Goal: Find specific page/section: Find specific page/section

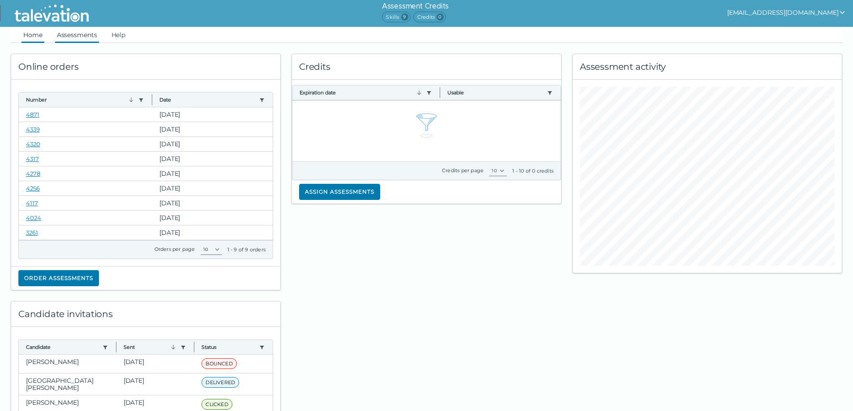
click at [89, 38] on link "Assessments" at bounding box center [77, 35] width 44 height 16
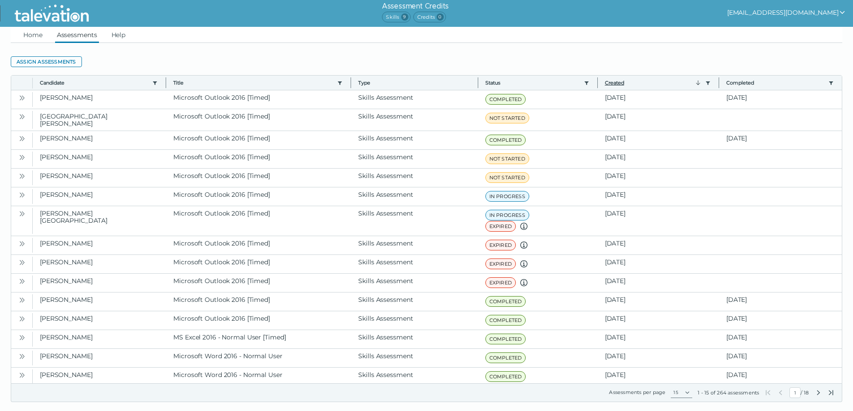
click at [699, 81] on icon "button" at bounding box center [697, 82] width 7 height 7
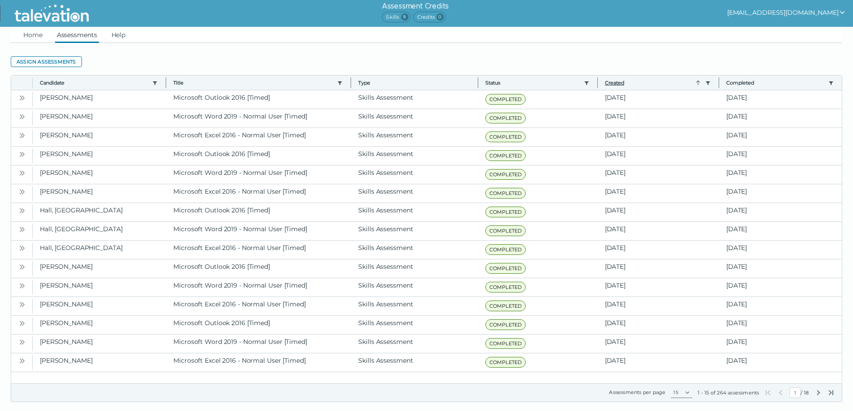
click at [699, 81] on icon "button" at bounding box center [697, 82] width 7 height 7
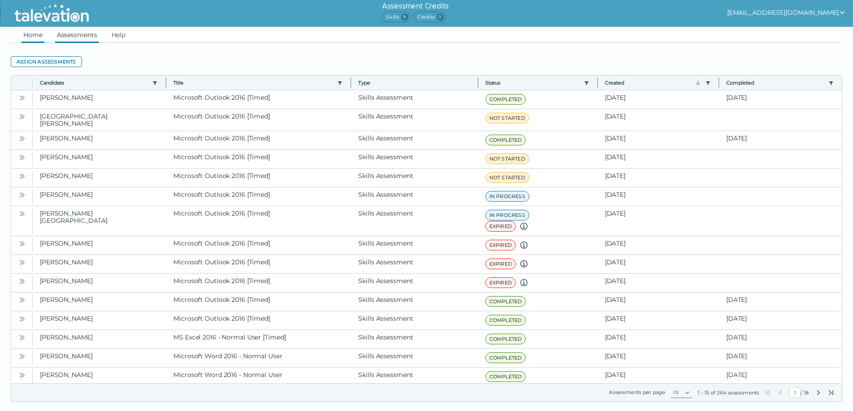
click at [35, 30] on link "Home" at bounding box center [32, 35] width 23 height 16
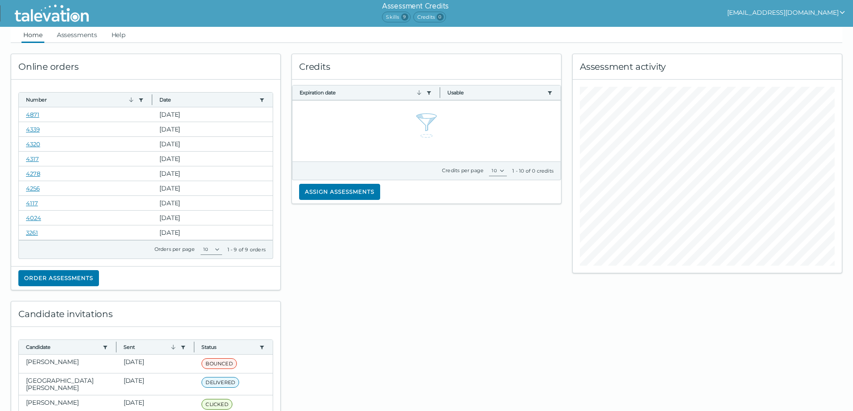
click at [844, 10] on icon "show user actions" at bounding box center [842, 12] width 7 height 7
click at [70, 32] on link "Assessments" at bounding box center [77, 35] width 44 height 16
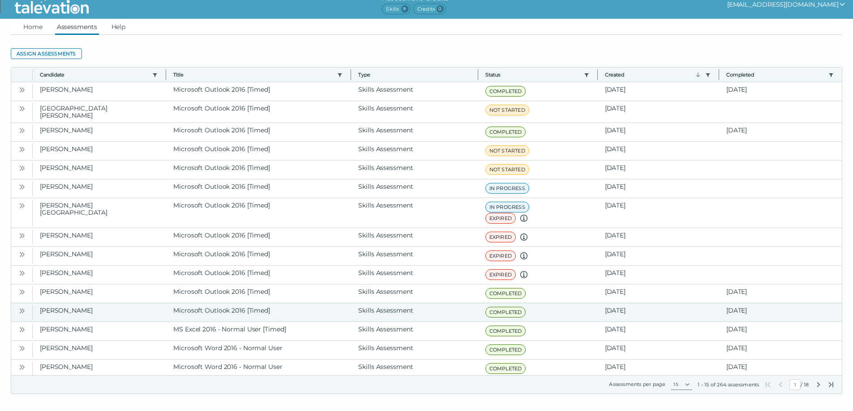
scroll to position [13, 0]
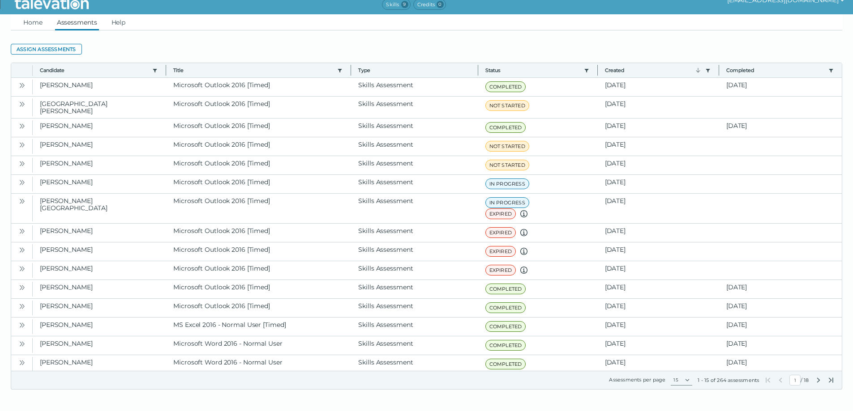
click at [819, 381] on icon "Next Page" at bounding box center [818, 380] width 3 height 5
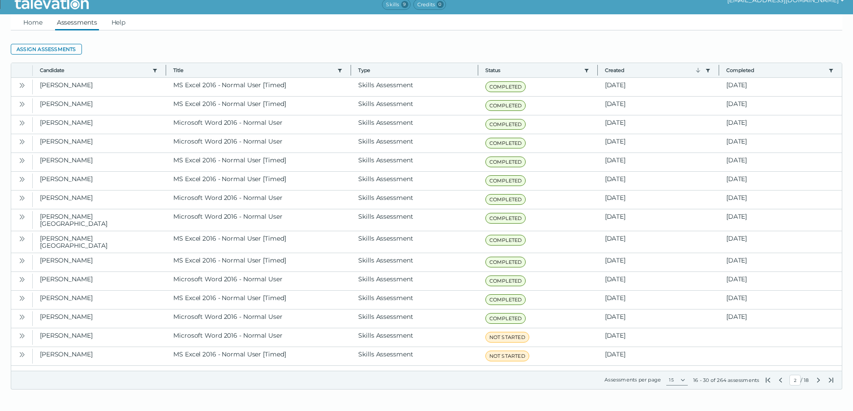
click at [822, 382] on div "First Page Previous Page 2 / 18 Next Page Last Page" at bounding box center [799, 380] width 70 height 11
click at [819, 381] on icon "Next Page" at bounding box center [818, 380] width 7 height 7
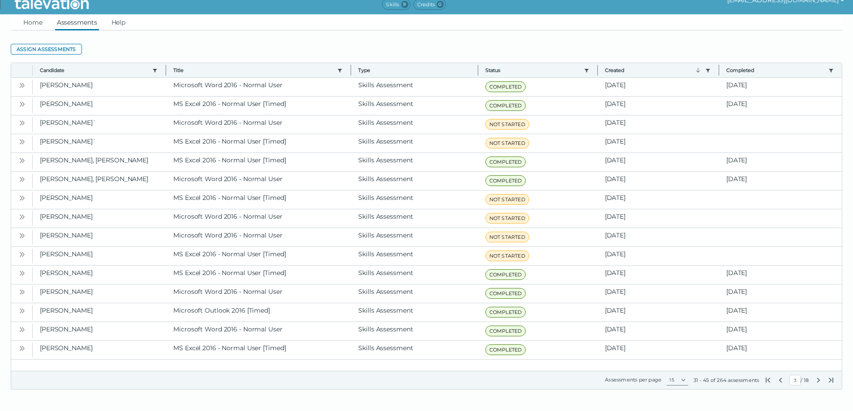
click at [819, 381] on icon "Next Page" at bounding box center [818, 380] width 7 height 7
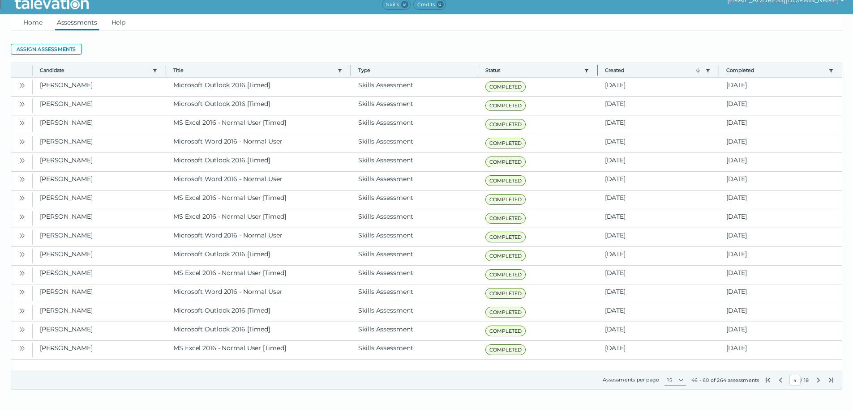
click at [819, 381] on icon "Next Page" at bounding box center [818, 380] width 7 height 7
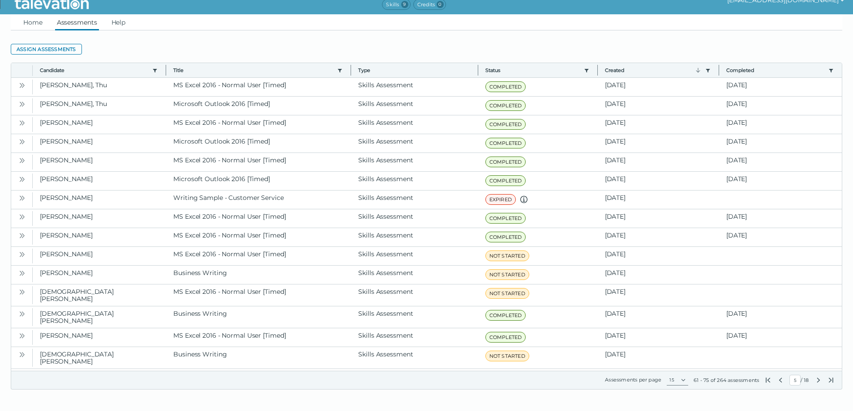
click at [819, 381] on icon "Next Page" at bounding box center [818, 380] width 7 height 7
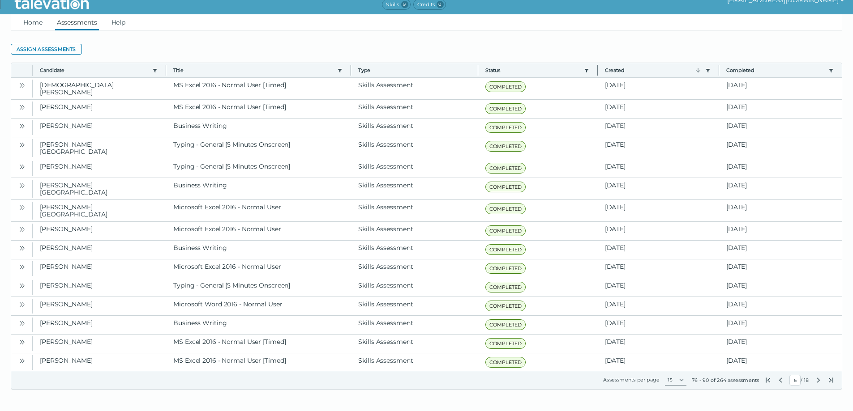
click at [819, 381] on icon "Next Page" at bounding box center [818, 380] width 7 height 7
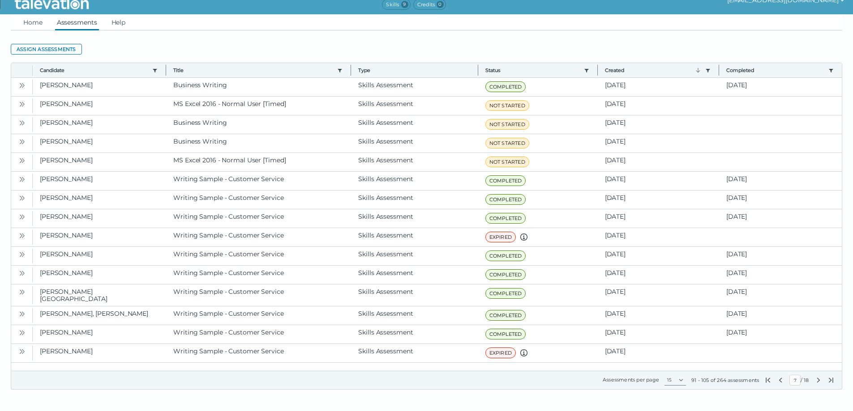
click at [819, 381] on icon "Next Page" at bounding box center [818, 380] width 7 height 7
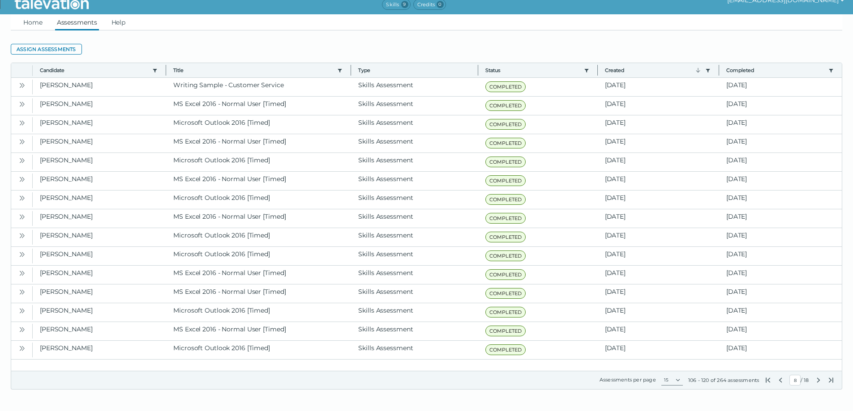
click at [819, 381] on icon "Next Page" at bounding box center [818, 380] width 7 height 7
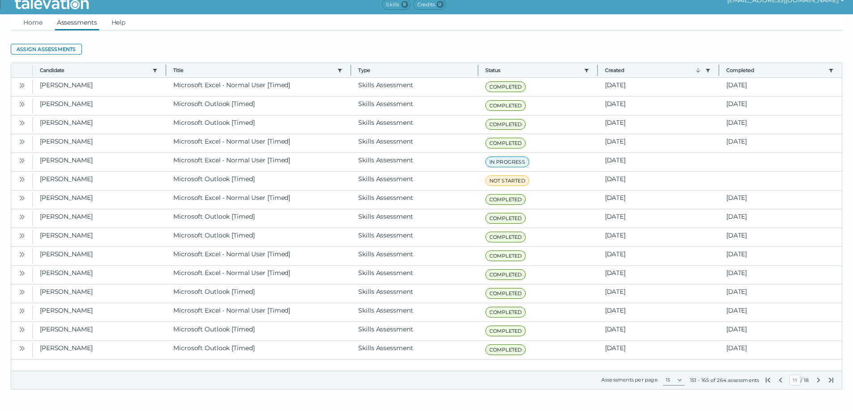
click at [819, 381] on icon "Next Page" at bounding box center [818, 380] width 7 height 7
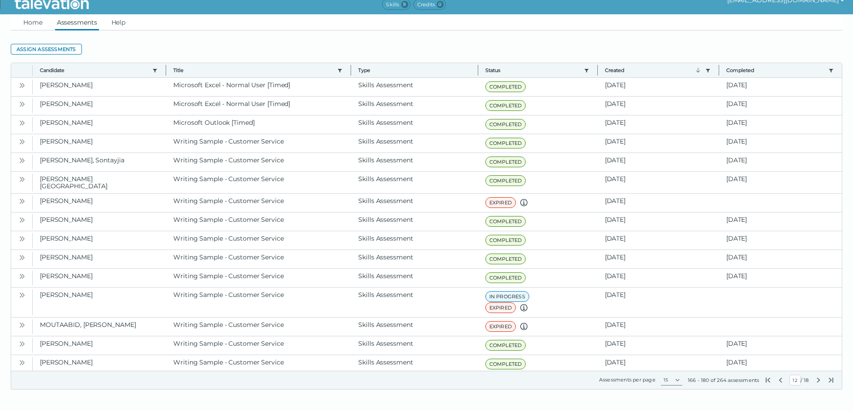
click at [819, 381] on icon "Next Page" at bounding box center [818, 380] width 7 height 7
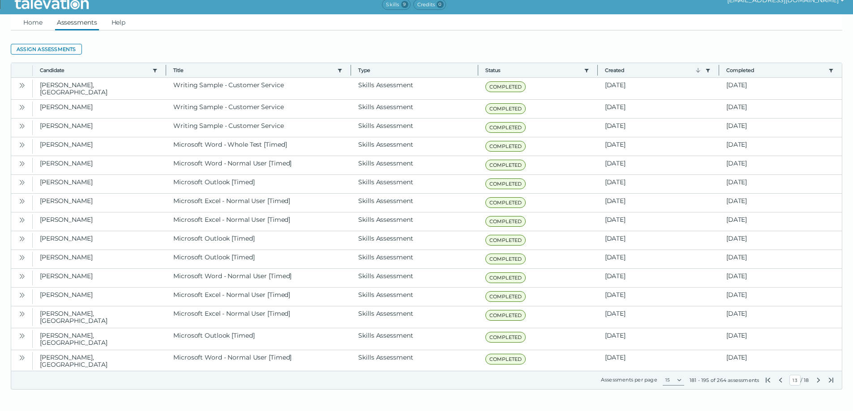
click at [819, 381] on icon "Next Page" at bounding box center [818, 380] width 7 height 7
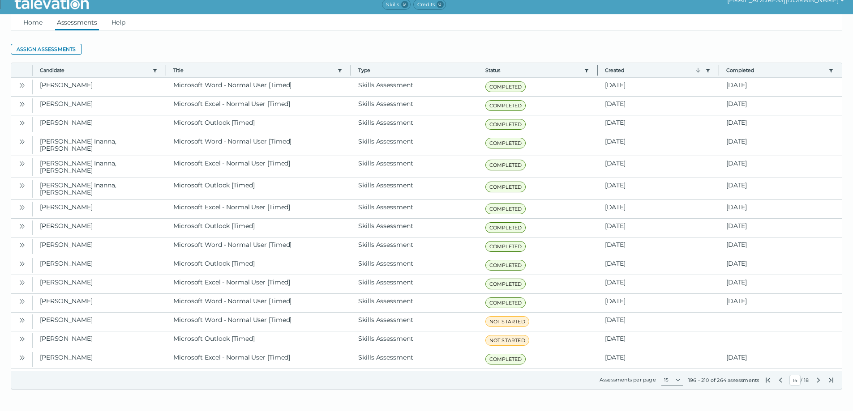
click at [819, 381] on icon "Next Page" at bounding box center [818, 380] width 7 height 7
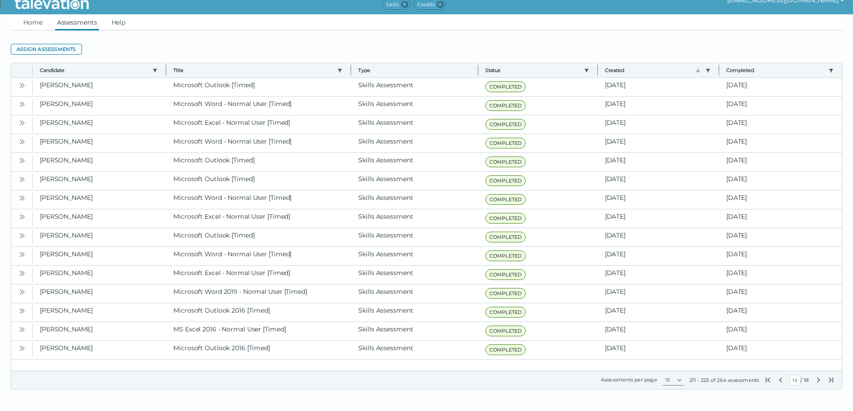
click at [819, 381] on icon "Next Page" at bounding box center [818, 380] width 7 height 7
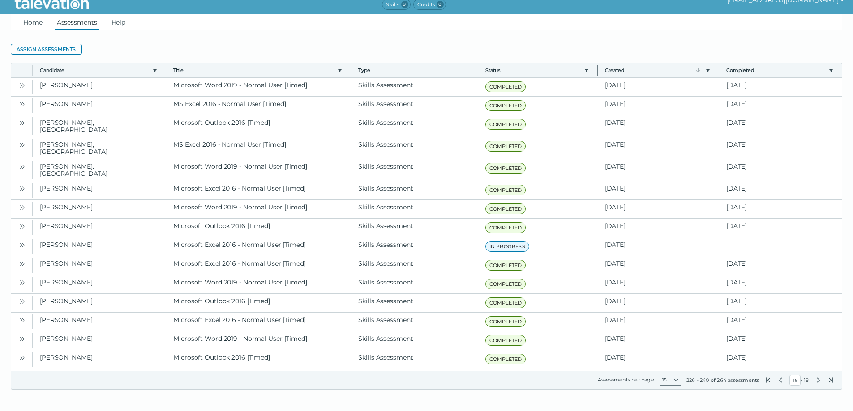
click at [819, 381] on icon "Next Page" at bounding box center [818, 380] width 7 height 7
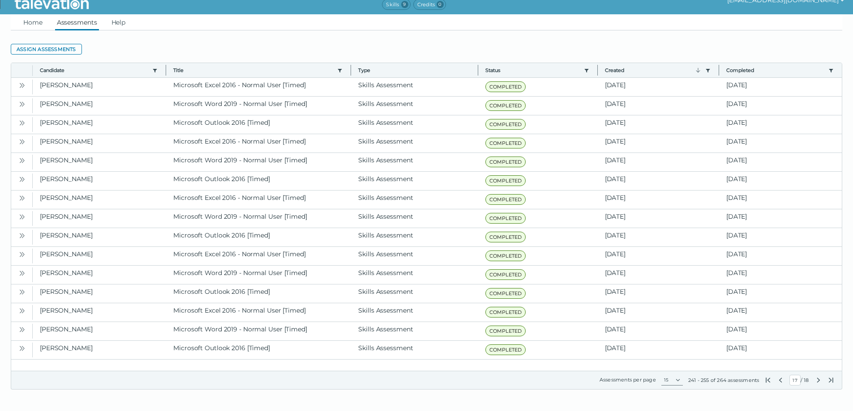
click at [819, 381] on icon "Next Page" at bounding box center [818, 380] width 3 height 5
type input "18"
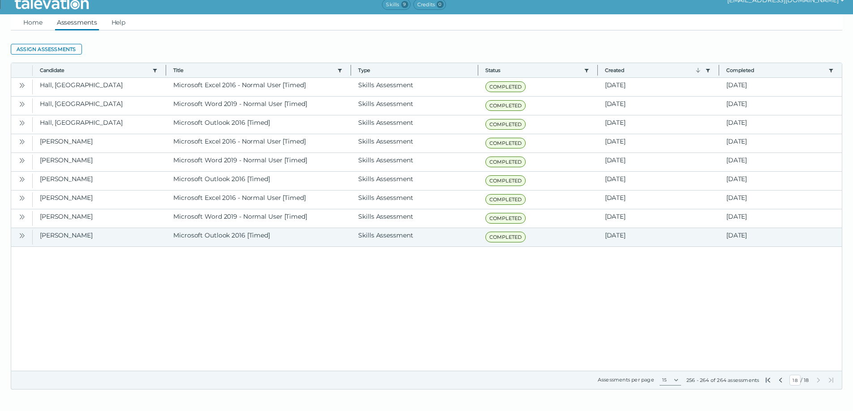
scroll to position [0, 0]
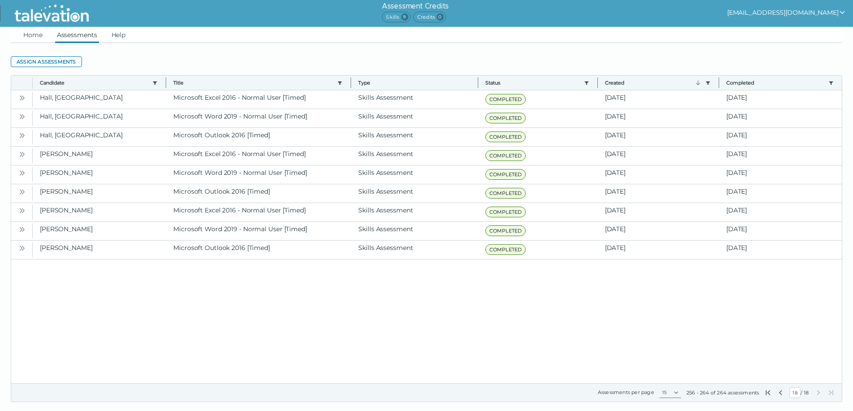
click at [840, 10] on icon "show user actions" at bounding box center [842, 12] width 7 height 7
click at [809, 26] on div "Sign out" at bounding box center [782, 30] width 53 height 11
